Goal: Information Seeking & Learning: Learn about a topic

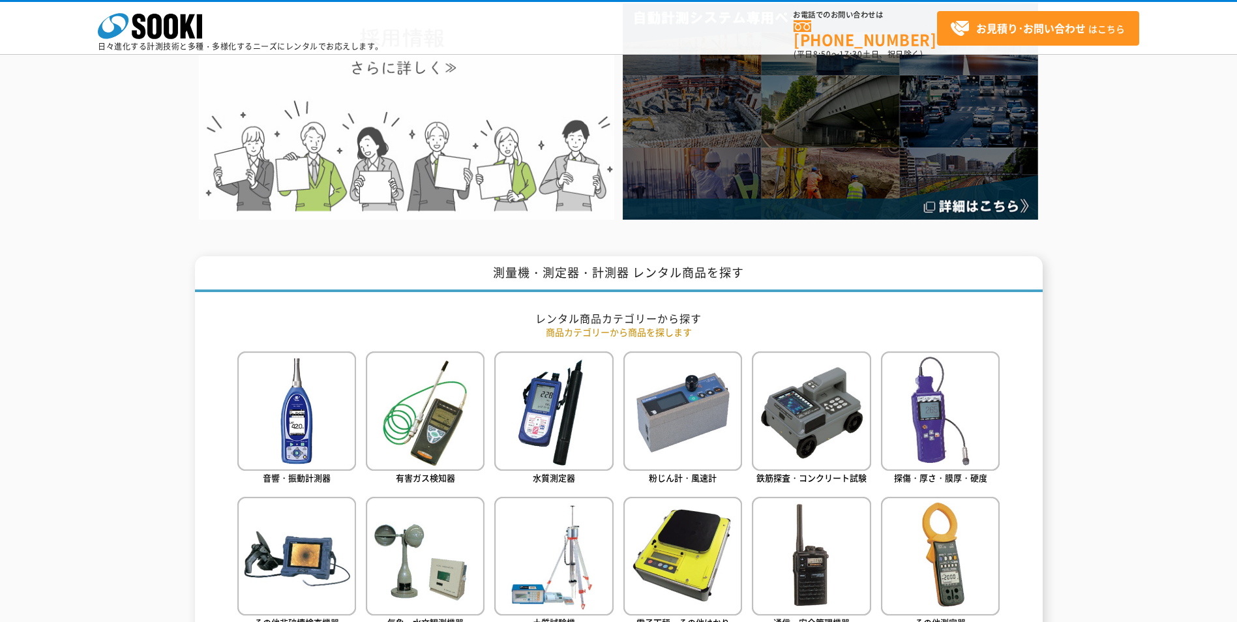
scroll to position [391, 0]
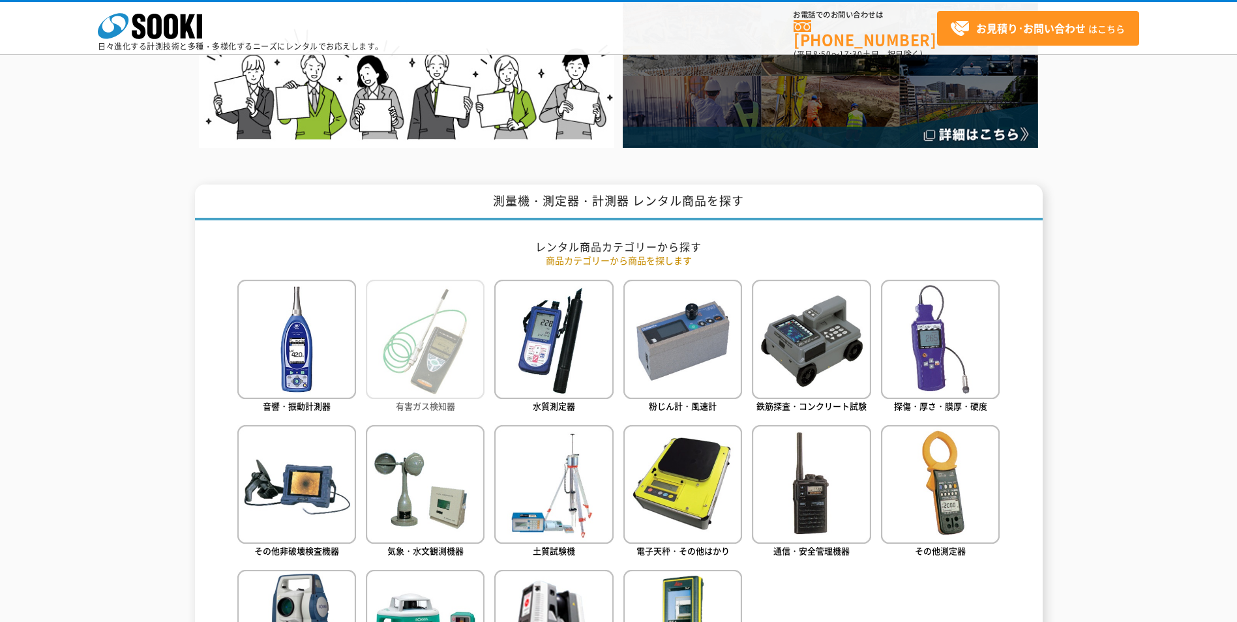
click at [408, 365] on img at bounding box center [425, 339] width 119 height 119
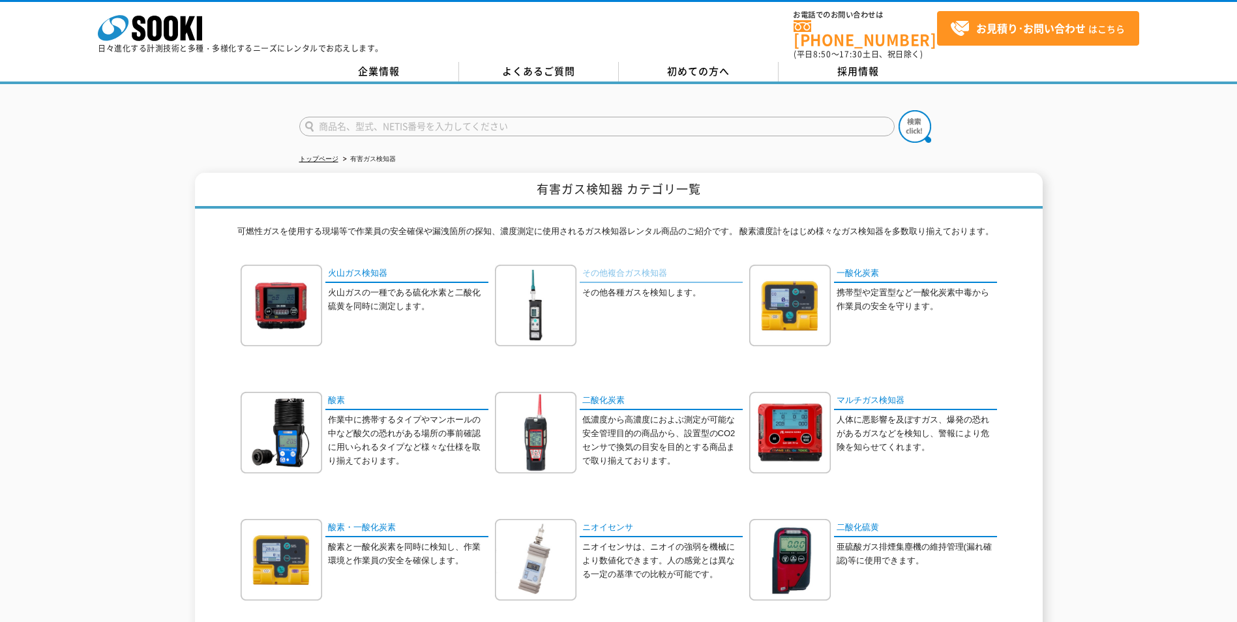
click at [629, 267] on link "その他複合ガス検知器" at bounding box center [661, 274] width 163 height 19
click at [339, 522] on link "酸素・一酸化炭素" at bounding box center [406, 528] width 163 height 19
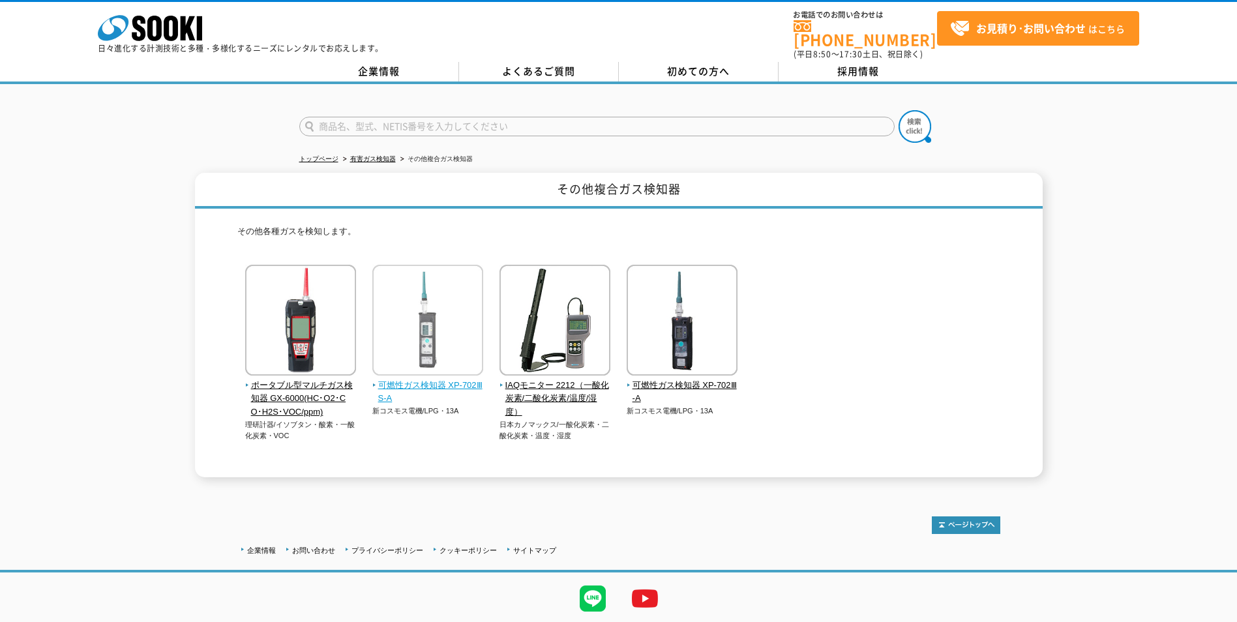
click at [446, 316] on img at bounding box center [427, 322] width 111 height 114
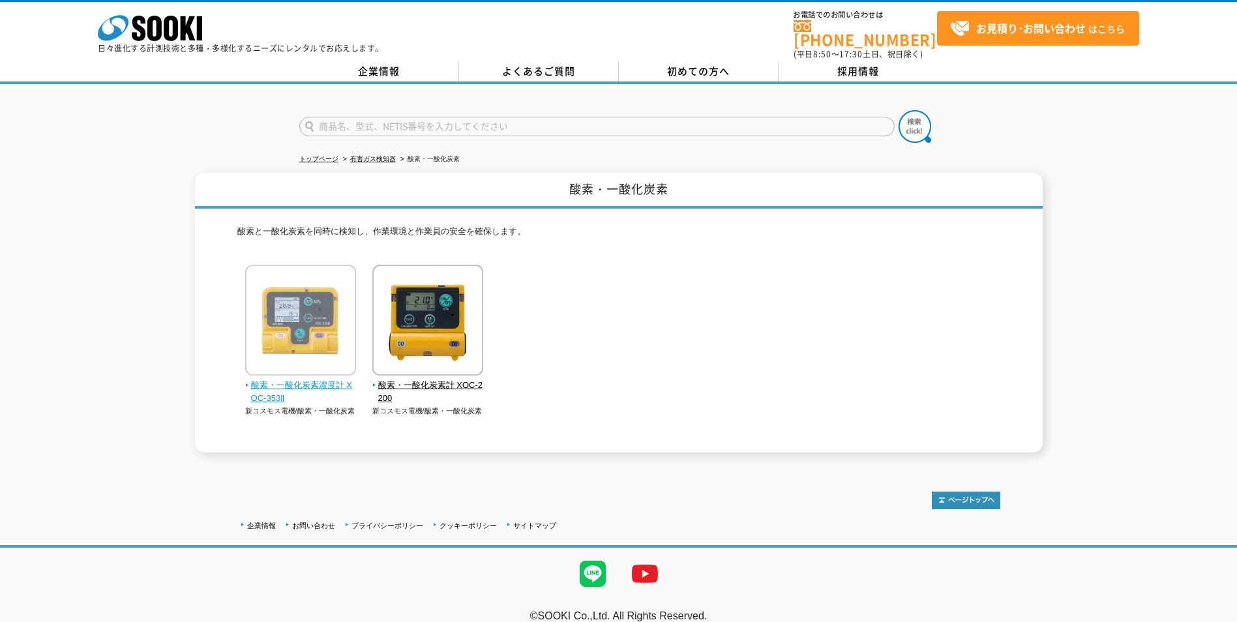
click at [320, 317] on img at bounding box center [300, 322] width 111 height 114
click at [1158, 300] on div "酸素・一酸化炭素 酸素と一酸化炭素を同時に検知し、作業環境と作業員の安全を確保します。 酸素・一酸化炭素濃度計 XOC-353Ⅱ 新コスモス電機/酸素・一酸化…" at bounding box center [618, 313] width 1237 height 280
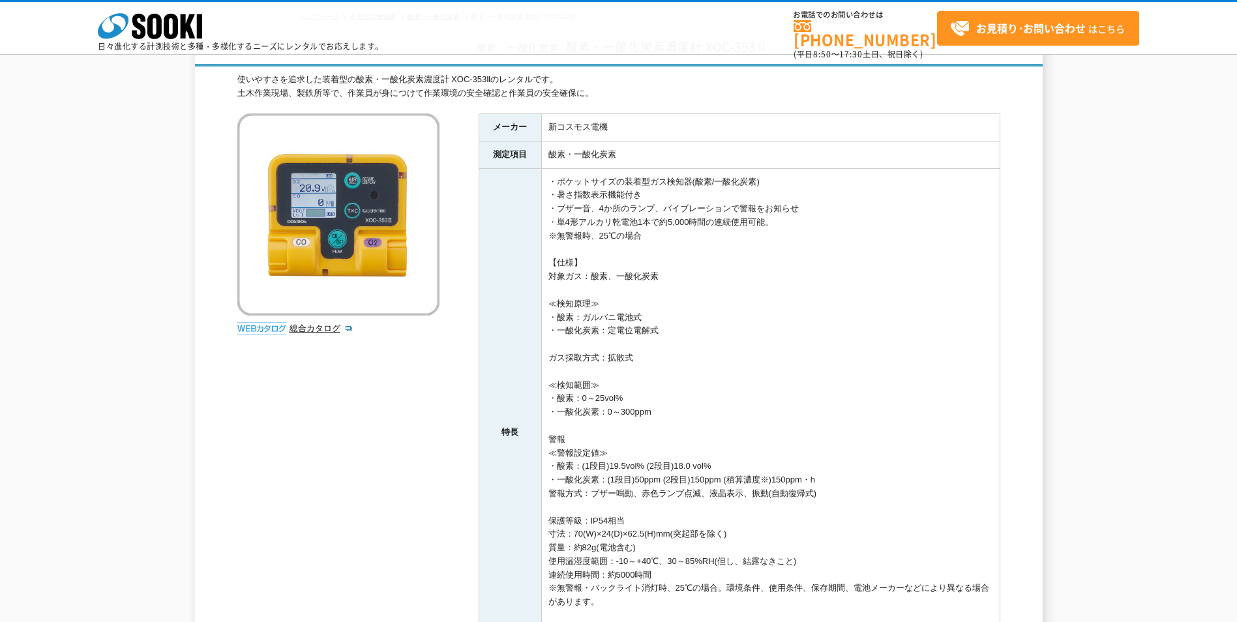
scroll to position [65, 0]
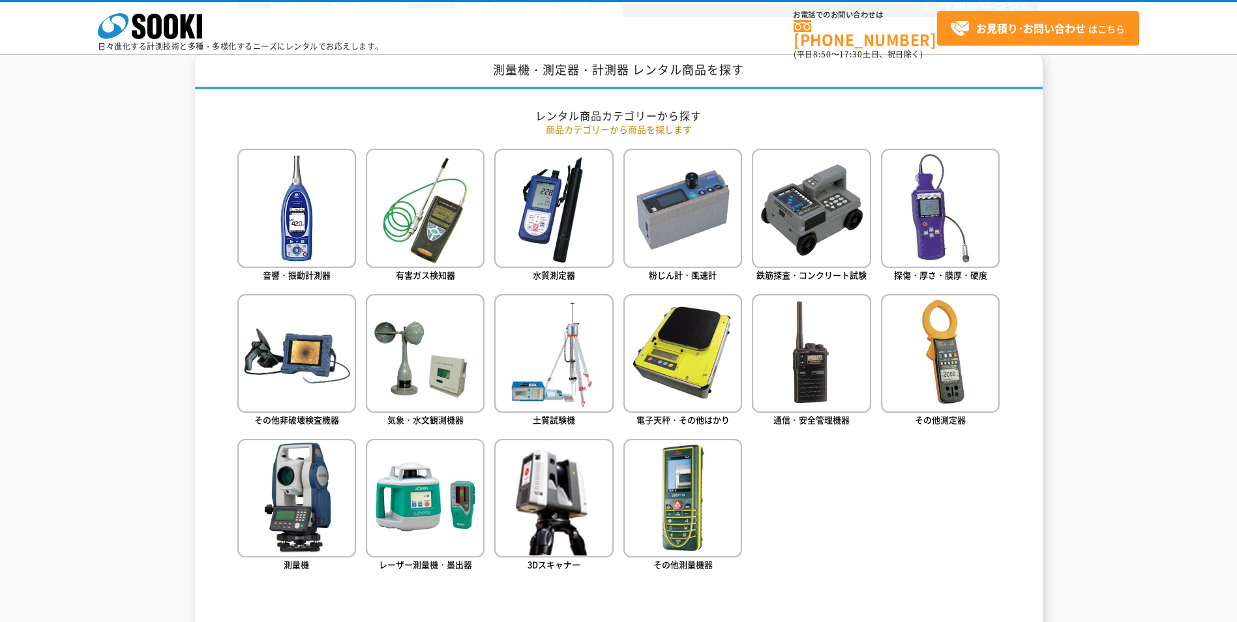
scroll to position [522, 0]
click at [430, 219] on img at bounding box center [425, 208] width 119 height 119
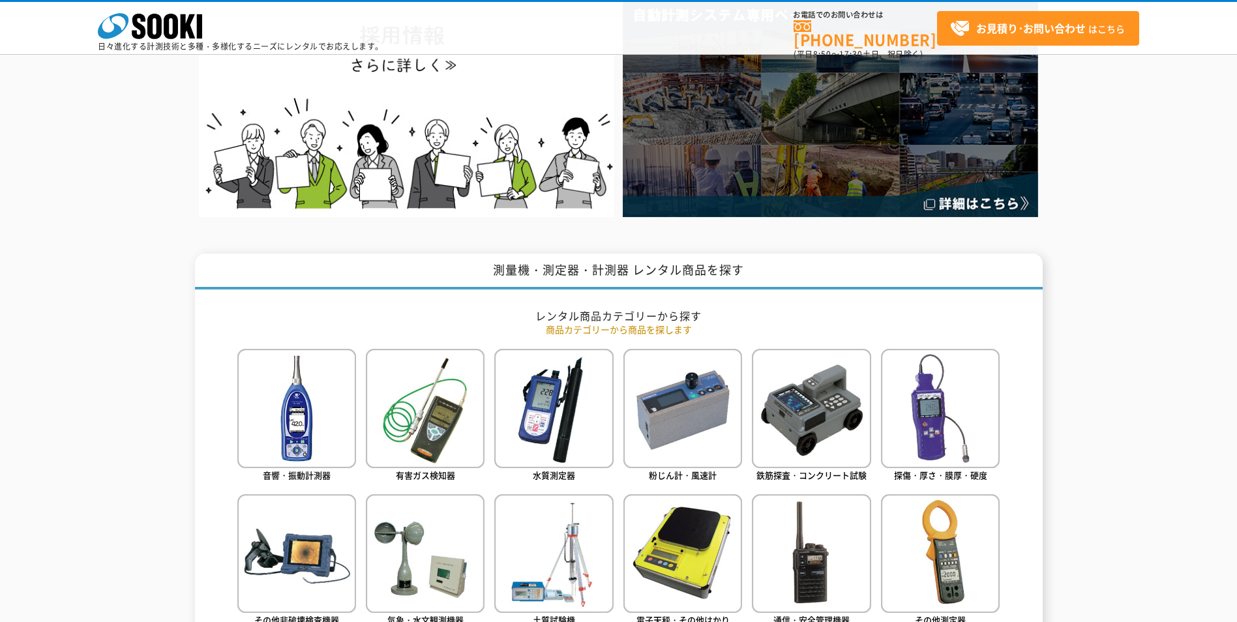
scroll to position [65, 0]
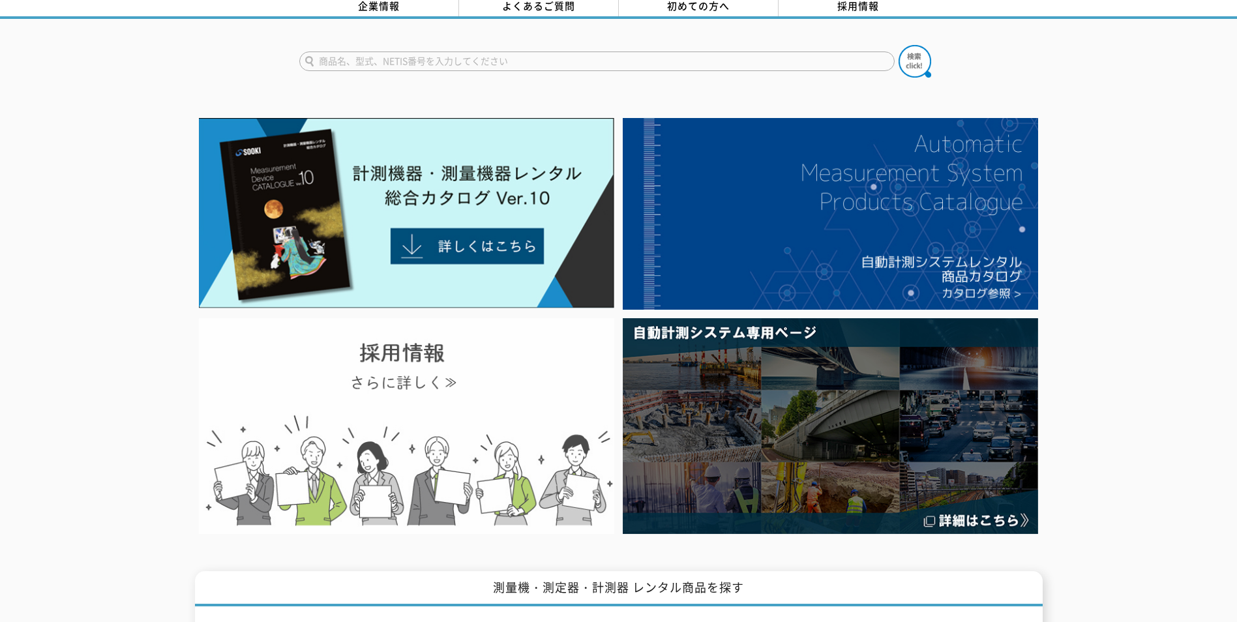
click at [549, 389] on img at bounding box center [407, 426] width 416 height 216
